Goal: Information Seeking & Learning: Learn about a topic

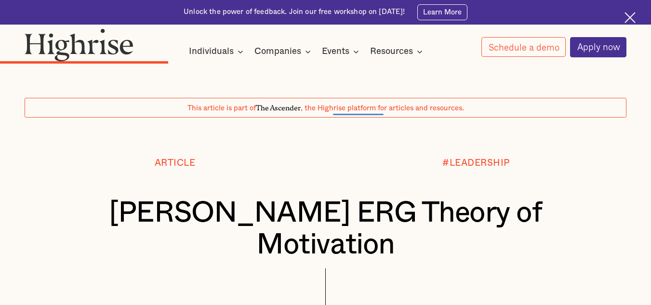
scroll to position [1726, 0]
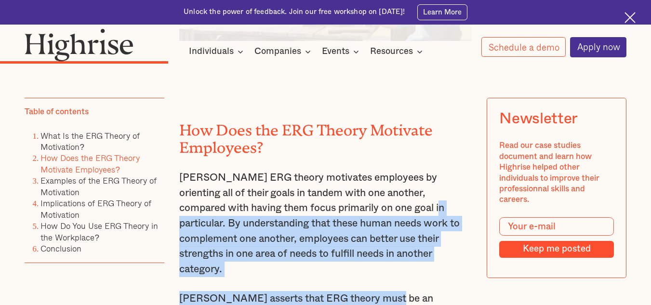
drag, startPoint x: 350, startPoint y: 141, endPoint x: 385, endPoint y: 193, distance: 62.8
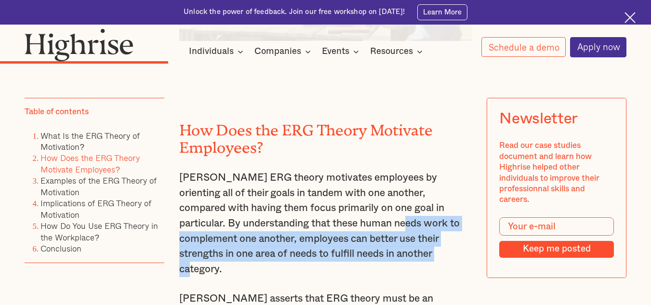
drag, startPoint x: 364, startPoint y: 154, endPoint x: 389, endPoint y: 183, distance: 37.6
click at [389, 183] on p "[PERSON_NAME] ERG theory motivates employees by orienting all of their goals in…" at bounding box center [325, 223] width 292 height 107
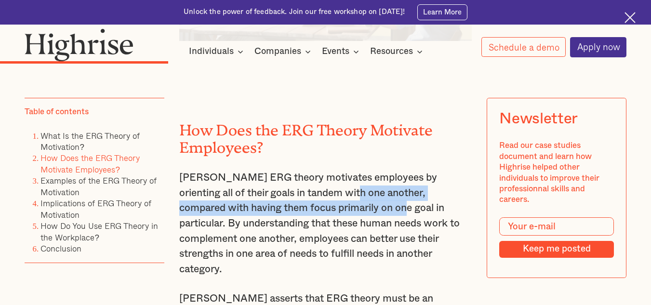
drag, startPoint x: 308, startPoint y: 119, endPoint x: 316, endPoint y: 147, distance: 29.6
click at [316, 170] on p "[PERSON_NAME] ERG theory motivates employees by orienting all of their goals in…" at bounding box center [325, 223] width 292 height 107
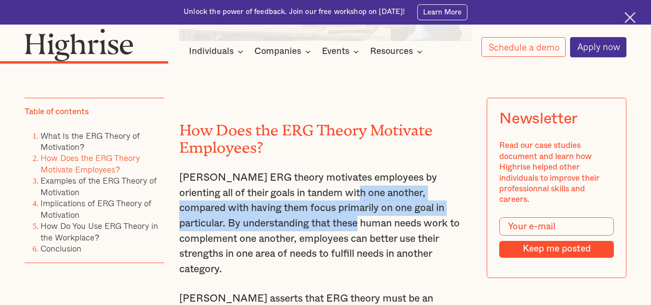
click at [316, 170] on p "[PERSON_NAME] ERG theory motivates employees by orienting all of their goals in…" at bounding box center [325, 223] width 292 height 107
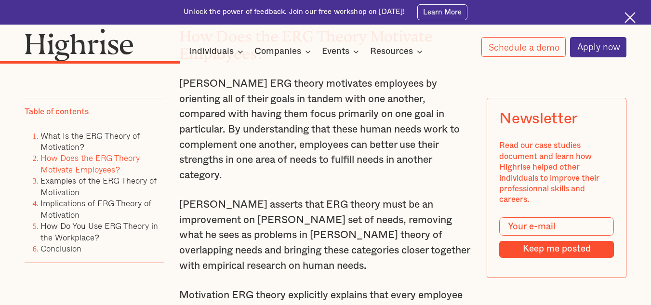
scroll to position [1821, 0]
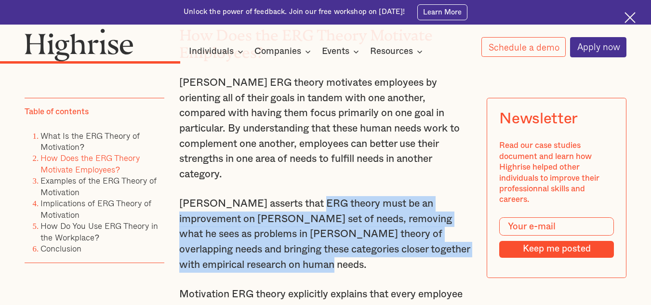
drag, startPoint x: 303, startPoint y: 124, endPoint x: 323, endPoint y: 175, distance: 55.0
click at [323, 196] on p "[PERSON_NAME] asserts that ERG theory must be an improvement on [PERSON_NAME] s…" at bounding box center [325, 234] width 292 height 76
drag, startPoint x: 300, startPoint y: 123, endPoint x: 330, endPoint y: 176, distance: 60.4
click at [330, 196] on p "[PERSON_NAME] asserts that ERG theory must be an improvement on [PERSON_NAME] s…" at bounding box center [325, 234] width 292 height 76
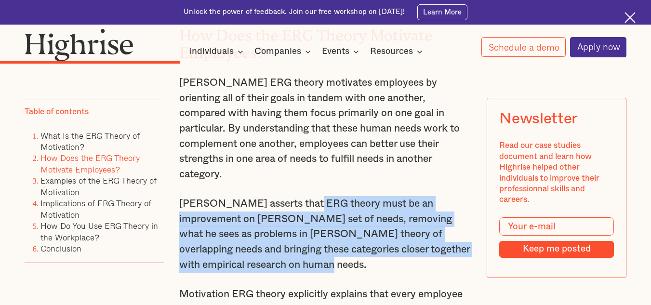
click at [330, 196] on p "[PERSON_NAME] asserts that ERG theory must be an improvement on [PERSON_NAME] s…" at bounding box center [325, 234] width 292 height 76
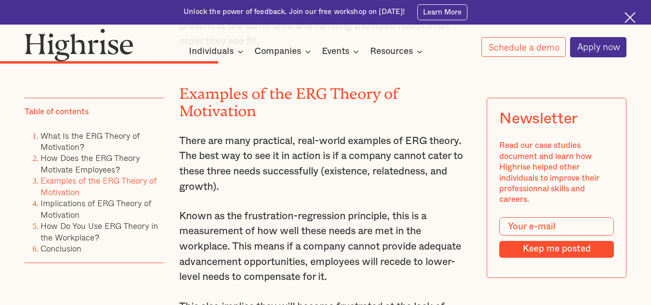
scroll to position [2120, 0]
click at [442, 208] on p "Known as the frustration-regression principle, this is a measurement of how wel…" at bounding box center [325, 246] width 292 height 76
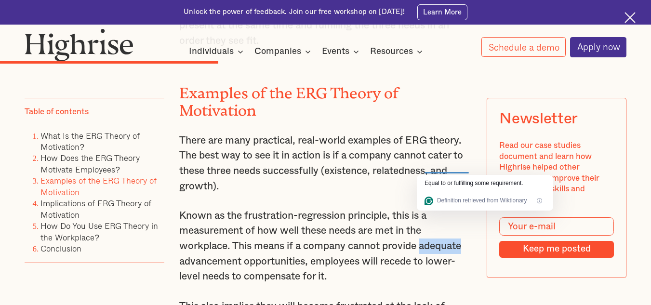
click at [442, 208] on p "Known as the frustration-regression principle, this is a measurement of how wel…" at bounding box center [325, 246] width 292 height 76
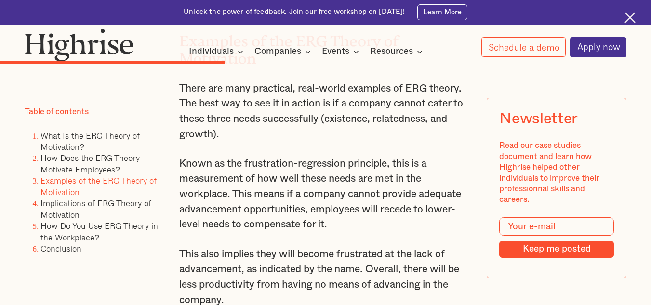
scroll to position [2173, 0]
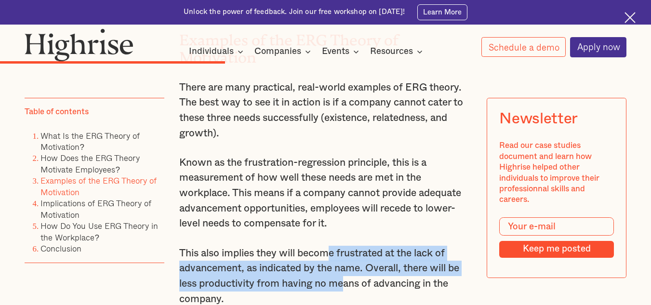
drag, startPoint x: 333, startPoint y: 170, endPoint x: 346, endPoint y: 207, distance: 39.3
click at [346, 246] on p "This also implies they will become frustrated at the lack of advancement, as in…" at bounding box center [325, 276] width 292 height 61
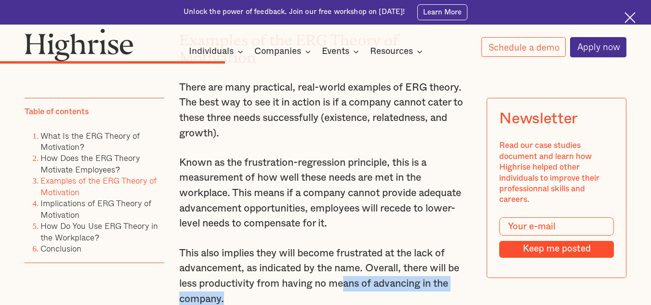
drag, startPoint x: 346, startPoint y: 207, endPoint x: 351, endPoint y: 226, distance: 20.3
click at [351, 246] on p "This also implies they will become frustrated at the lack of advancement, as in…" at bounding box center [325, 276] width 292 height 61
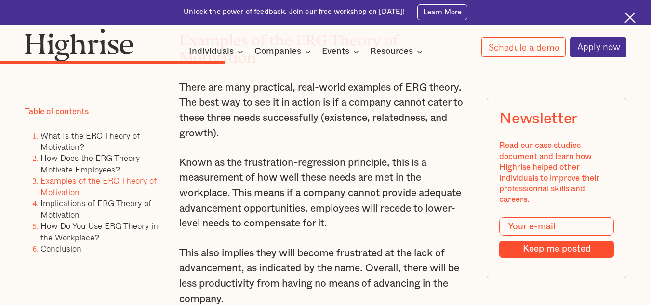
click at [344, 246] on p "This also implies they will become frustrated at the lack of advancement, as in…" at bounding box center [325, 276] width 292 height 61
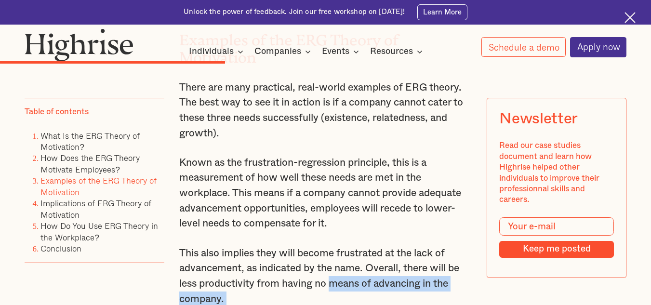
drag, startPoint x: 344, startPoint y: 199, endPoint x: 348, endPoint y: 227, distance: 28.6
click at [348, 227] on div "How Does the ERG Theory Motivate Employees? [PERSON_NAME] ERG theory motivates …" at bounding box center [325, 25] width 292 height 772
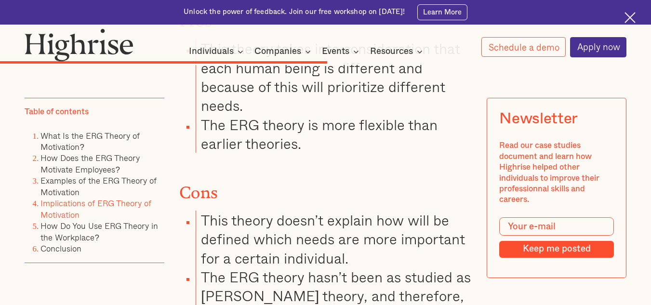
scroll to position [2970, 0]
click at [326, 210] on li "This theory doesn’t explain how will be defined which needs are more important …" at bounding box center [334, 238] width 276 height 57
drag, startPoint x: 326, startPoint y: 170, endPoint x: 329, endPoint y: 174, distance: 5.9
click at [329, 210] on li "This theory doesn’t explain how will be defined which needs are more important …" at bounding box center [334, 238] width 276 height 57
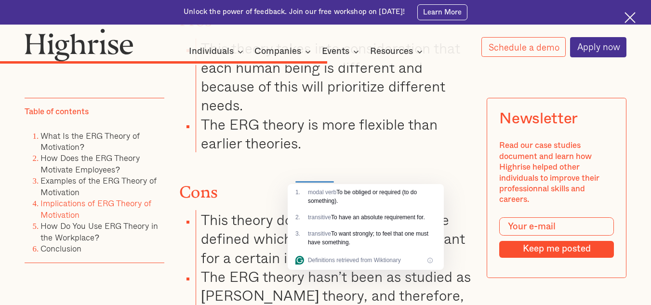
drag, startPoint x: 332, startPoint y: 163, endPoint x: 279, endPoint y: 162, distance: 53.5
click at [279, 210] on li "This theory doesn’t explain how will be defined which needs are more important …" at bounding box center [334, 238] width 276 height 57
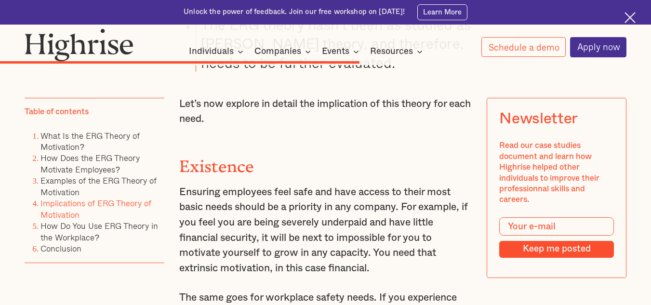
scroll to position [3225, 0]
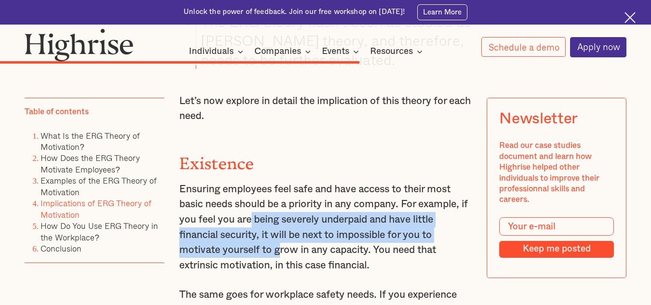
drag, startPoint x: 259, startPoint y: 158, endPoint x: 279, endPoint y: 189, distance: 36.6
click at [279, 189] on p "Ensuring employees feel safe and have access to their most basic needs should b…" at bounding box center [325, 227] width 292 height 91
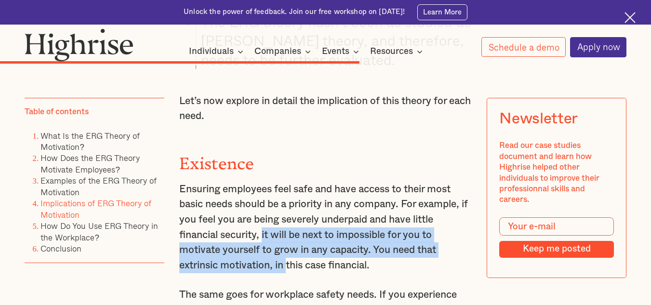
drag, startPoint x: 265, startPoint y: 175, endPoint x: 291, endPoint y: 197, distance: 34.5
click at [291, 197] on p "Ensuring employees feel safe and have access to their most basic needs should b…" at bounding box center [325, 227] width 292 height 91
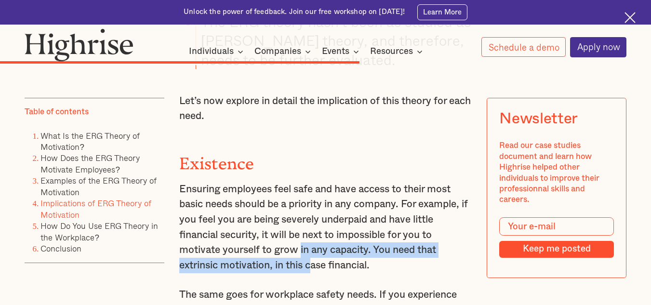
drag, startPoint x: 300, startPoint y: 181, endPoint x: 314, endPoint y: 200, distance: 23.1
click at [314, 200] on p "Ensuring employees feel safe and have access to their most basic needs should b…" at bounding box center [325, 227] width 292 height 91
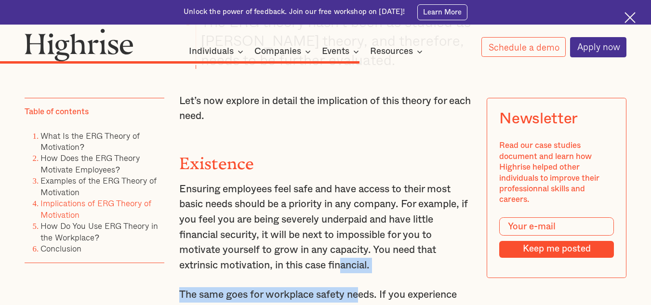
drag, startPoint x: 344, startPoint y: 204, endPoint x: 364, endPoint y: 230, distance: 32.3
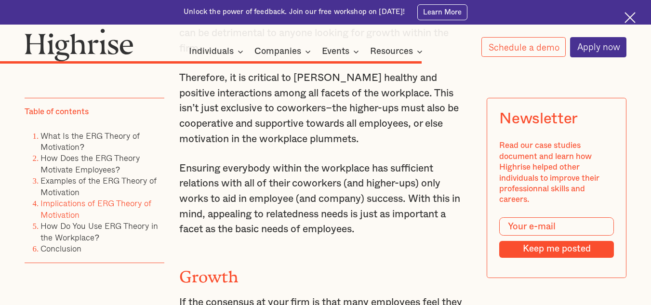
scroll to position [3712, 0]
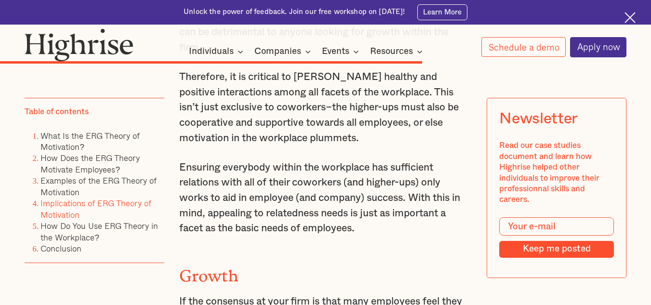
drag, startPoint x: 375, startPoint y: 113, endPoint x: 391, endPoint y: 177, distance: 65.5
click at [391, 177] on div "Implications of ERG Theory of Motivation As with other theories of motivation ,…" at bounding box center [325, 158] width 292 height 2036
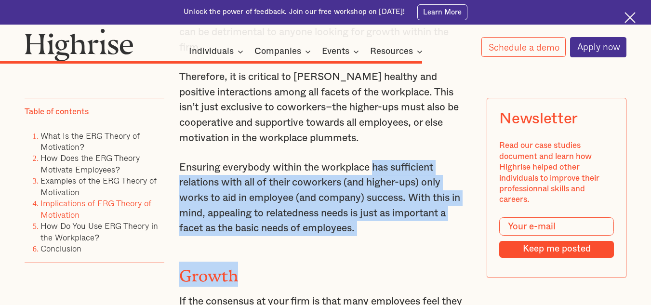
click at [391, 177] on div "Implications of ERG Theory of Motivation As with other theories of motivation ,…" at bounding box center [325, 158] width 292 height 2036
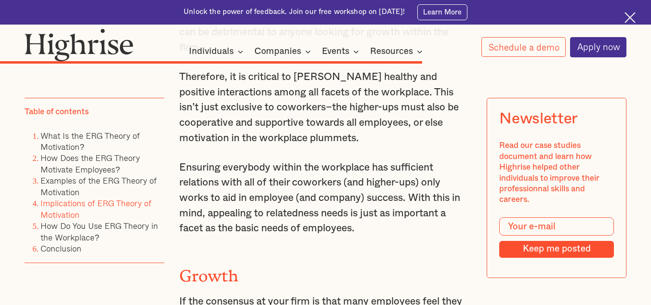
drag, startPoint x: 365, startPoint y: 136, endPoint x: 379, endPoint y: 166, distance: 33.0
click at [379, 166] on p "Ensuring everybody within the workplace has sufficient relations with all of th…" at bounding box center [325, 198] width 292 height 76
click at [340, 160] on p "Ensuring everybody within the workplace has sufficient relations with all of th…" at bounding box center [325, 198] width 292 height 76
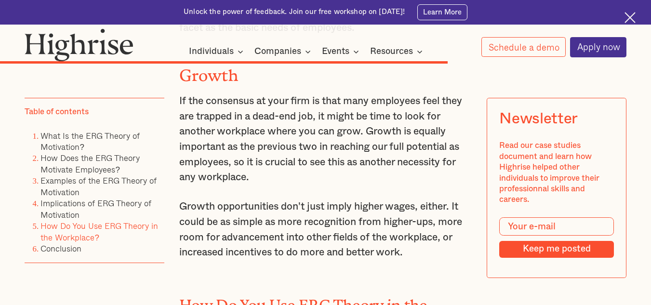
scroll to position [3913, 0]
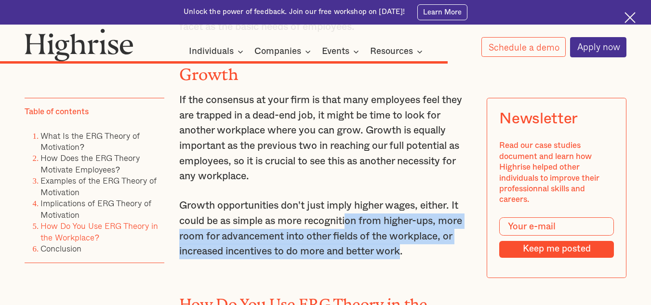
drag, startPoint x: 352, startPoint y: 161, endPoint x: 408, endPoint y: 188, distance: 62.5
click at [408, 198] on p "Growth opportunities don't just imply higher wages, either. It could be as simp…" at bounding box center [325, 228] width 292 height 61
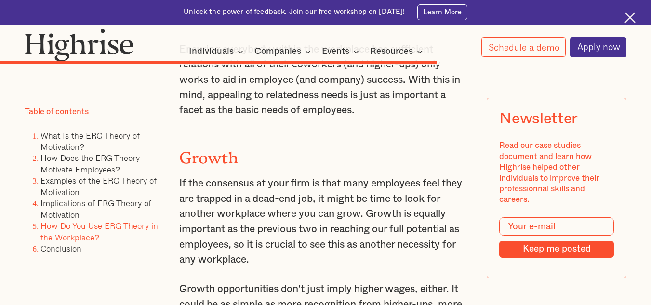
scroll to position [3833, 0]
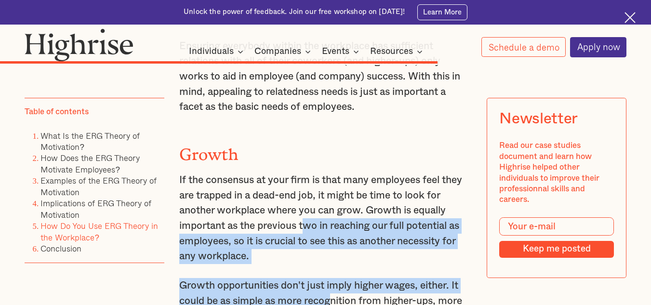
drag, startPoint x: 307, startPoint y: 167, endPoint x: 337, endPoint y: 244, distance: 82.8
click at [337, 244] on div "Implications of ERG Theory of Motivation As with other theories of motivation ,…" at bounding box center [325, 37] width 292 height 2036
click at [337, 278] on p "Growth opportunities don't just imply higher wages, either. It could be as simp…" at bounding box center [325, 308] width 292 height 61
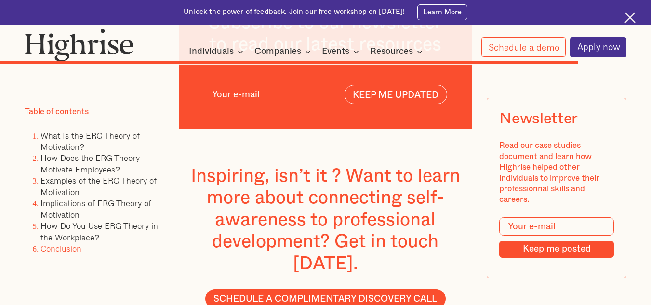
scroll to position [4936, 0]
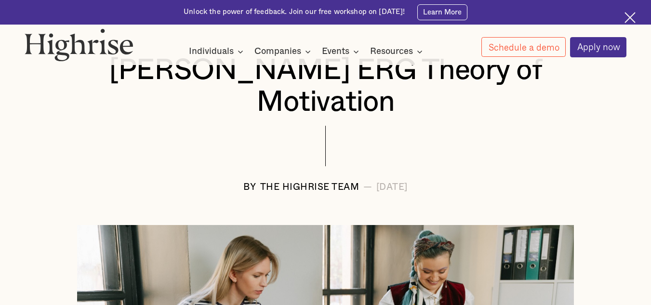
scroll to position [141, 0]
